Goal: Transaction & Acquisition: Purchase product/service

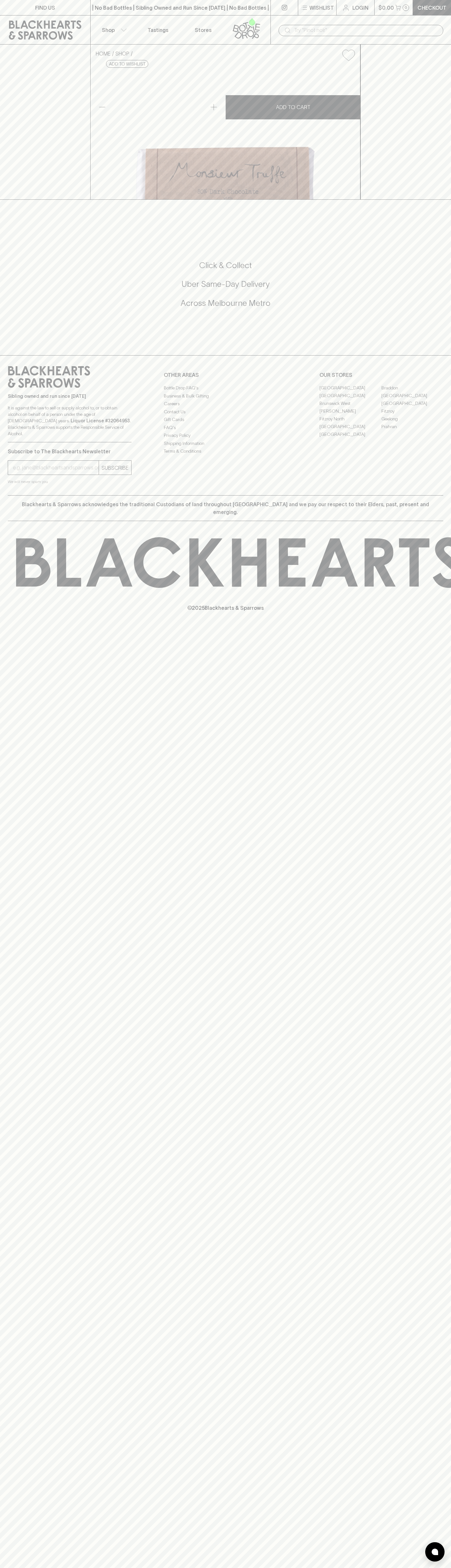
click at [374, 25] on input "text" at bounding box center [366, 30] width 144 height 10
click at [435, 342] on div "Click & Collect Uber Same-Day Delivery Across Melbourne Metro" at bounding box center [225, 288] width 436 height 108
click at [380, 1568] on html "FIND US | No Bad Bottles | Sibling Owned and Run Since 2006 | No Bad Bottles | …" at bounding box center [225, 784] width 451 height 1568
click at [2, 1063] on div "FIND US | No Bad Bottles | Sibling Owned and Run Since 2006 | No Bad Bottles | …" at bounding box center [225, 784] width 451 height 1568
